Goal: Task Accomplishment & Management: Manage account settings

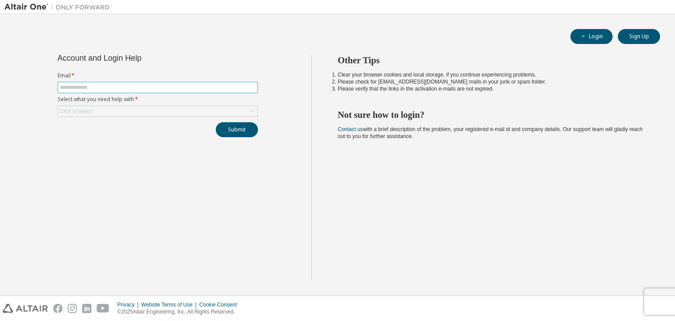
click at [194, 85] on input "text" at bounding box center [158, 87] width 196 height 7
type input "**********"
click at [209, 117] on div "**********" at bounding box center [157, 95] width 211 height 83
click at [116, 109] on div "Click to select" at bounding box center [157, 111] width 199 height 11
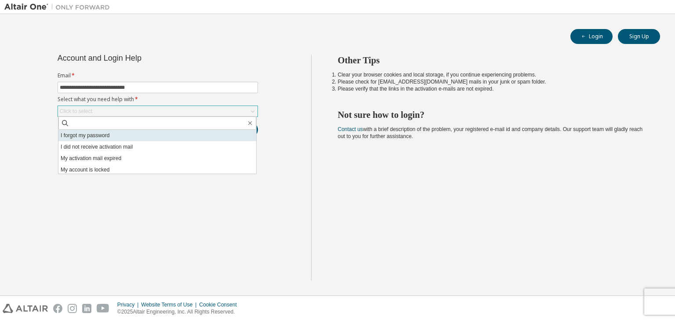
click at [102, 132] on li "I forgot my password" at bounding box center [157, 135] width 198 height 11
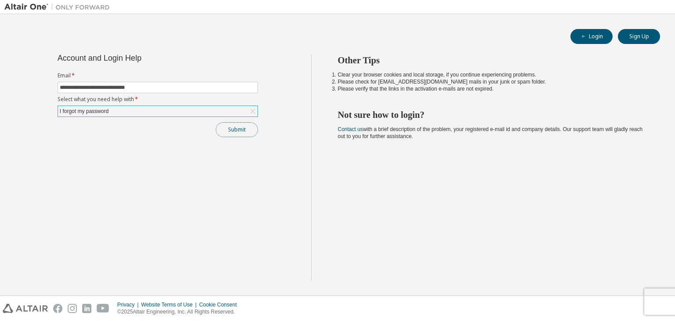
click at [250, 126] on button "Submit" at bounding box center [237, 129] width 42 height 15
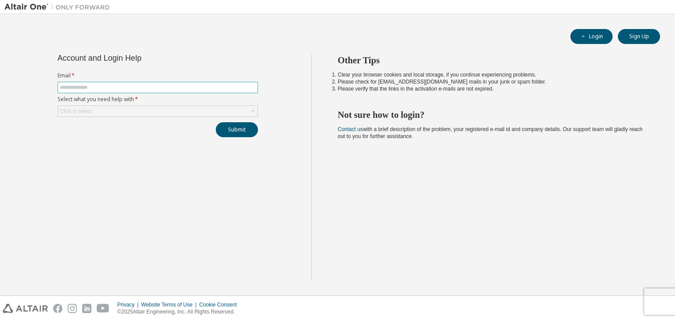
click at [156, 85] on input "text" at bounding box center [158, 87] width 196 height 7
type input "**********"
click at [139, 106] on div "Click to select" at bounding box center [157, 111] width 199 height 11
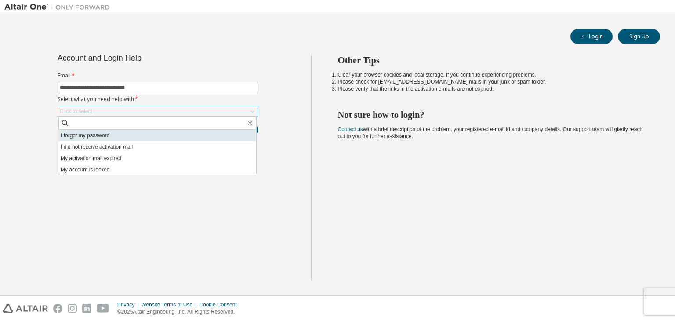
click at [97, 138] on li "I forgot my password" at bounding box center [157, 135] width 198 height 11
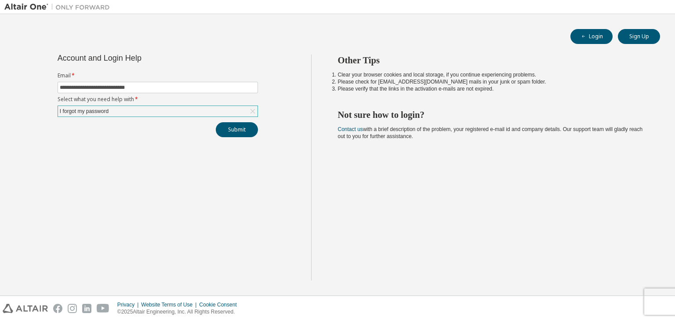
click at [220, 108] on div "I forgot my password" at bounding box center [157, 111] width 199 height 11
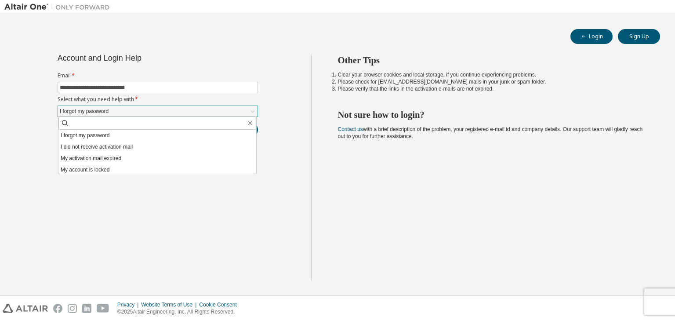
click at [105, 173] on div "I forgot my password I did not receive activation mail My activation mail expir…" at bounding box center [157, 145] width 199 height 58
click at [112, 166] on li "My account is locked" at bounding box center [157, 169] width 198 height 11
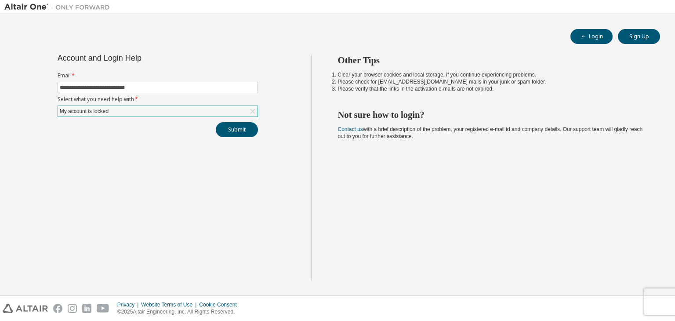
click at [163, 109] on div "My account is locked" at bounding box center [157, 111] width 199 height 11
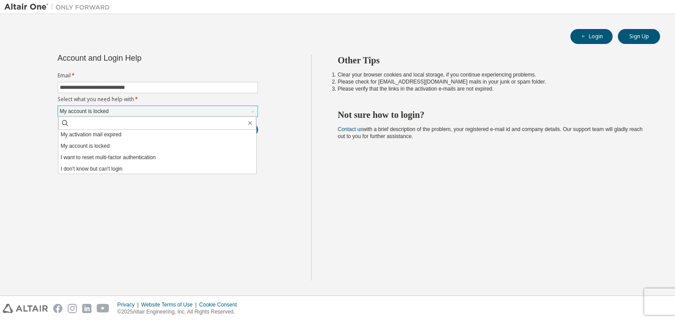
scroll to position [25, 0]
click at [141, 168] on li "I don't know but can't login" at bounding box center [157, 167] width 198 height 11
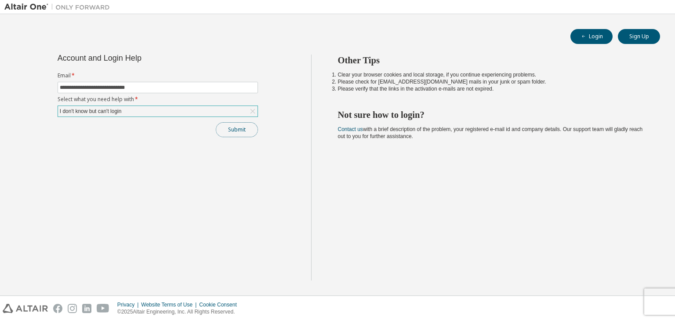
click at [239, 130] on button "Submit" at bounding box center [237, 129] width 42 height 15
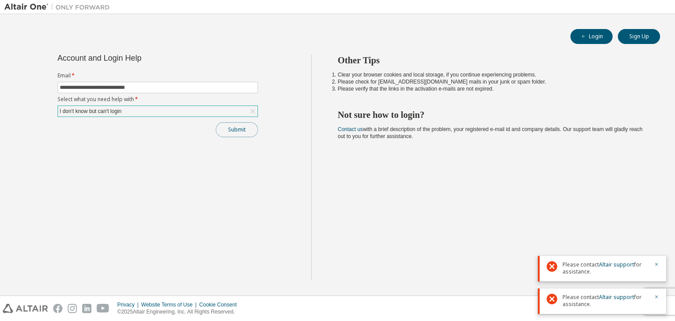
click at [244, 127] on button "Submit" at bounding box center [237, 129] width 42 height 15
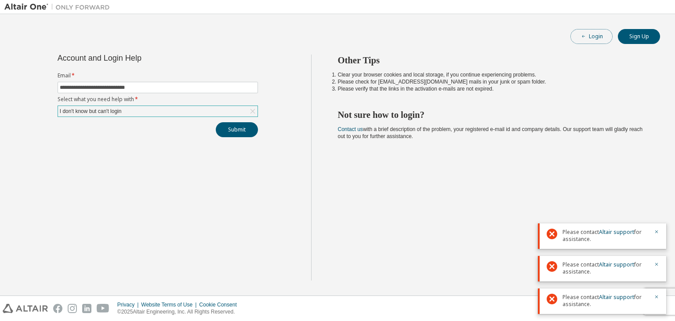
click at [601, 35] on button "Login" at bounding box center [591, 36] width 42 height 15
